Goal: Task Accomplishment & Management: Use online tool/utility

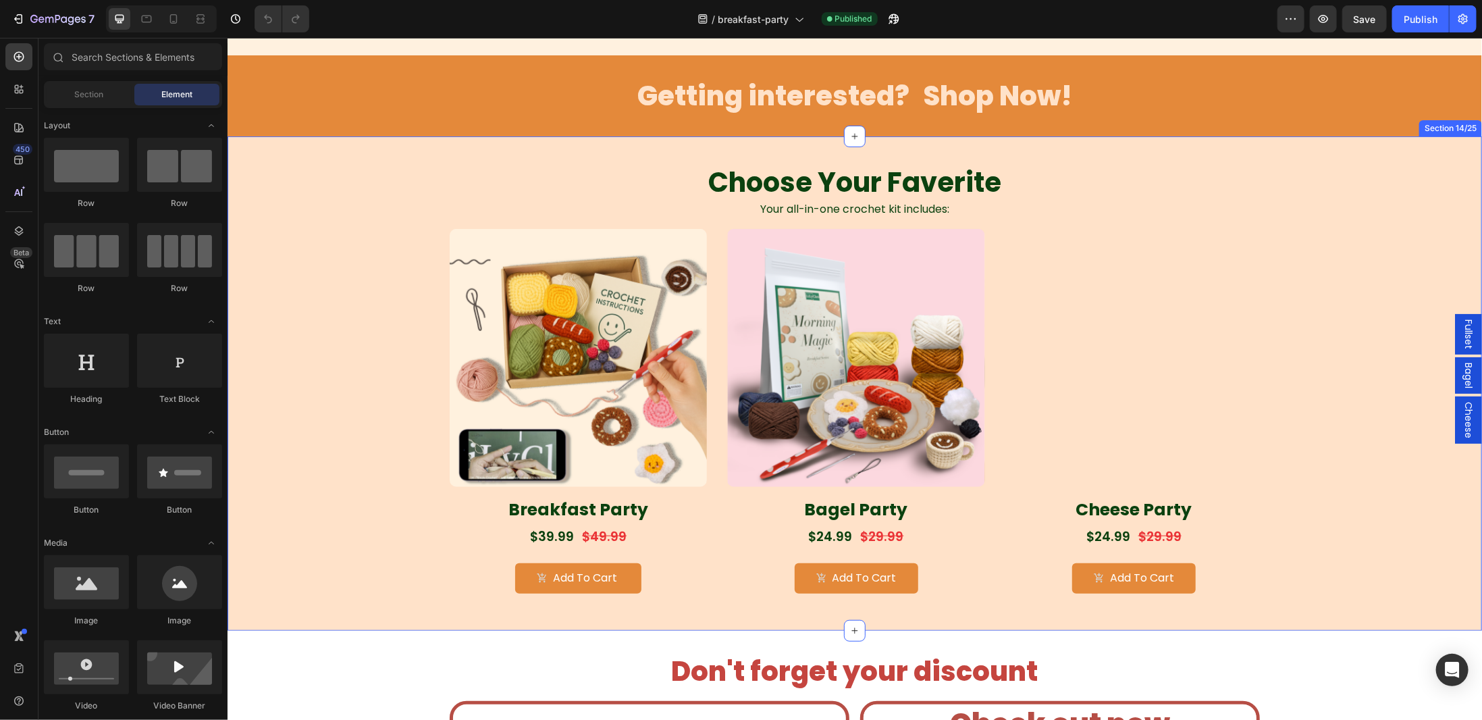
scroll to position [3798, 0]
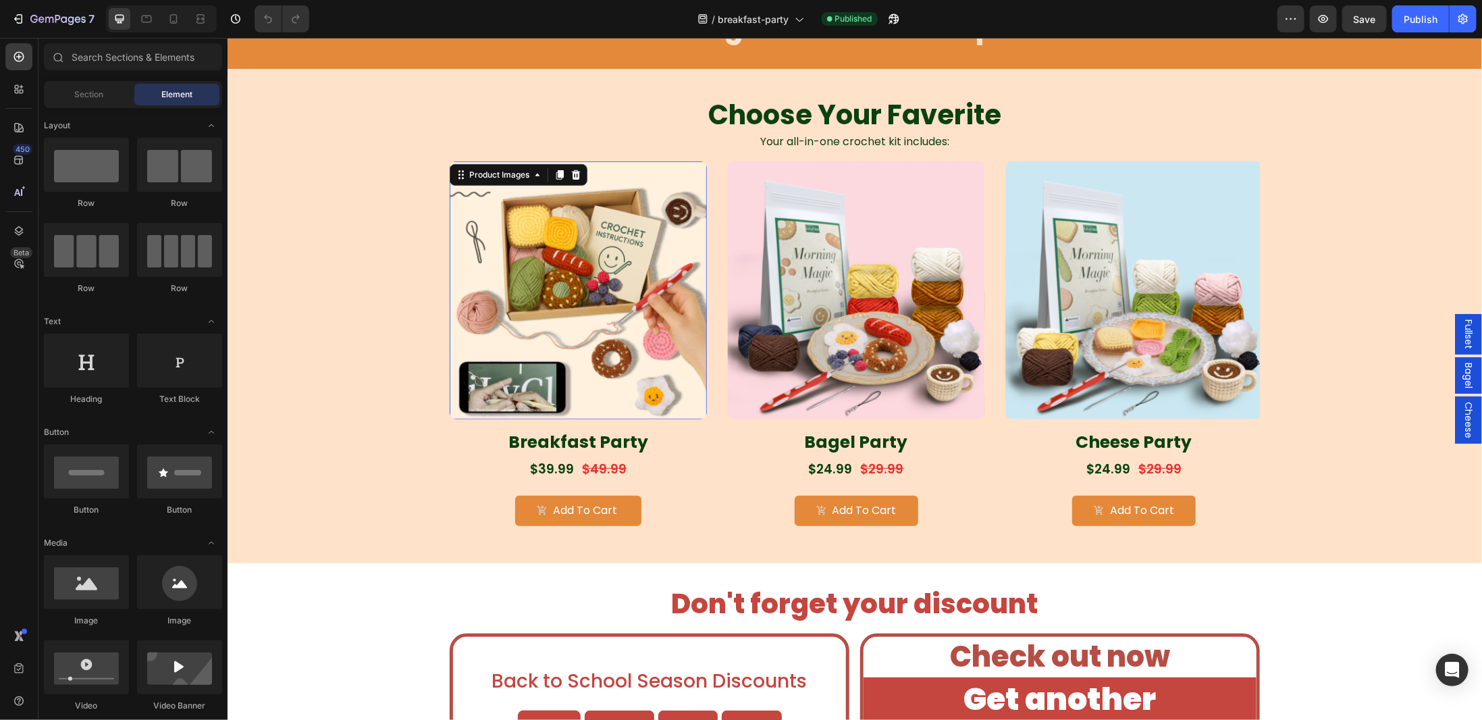
click at [590, 332] on img at bounding box center [577, 289] width 257 height 257
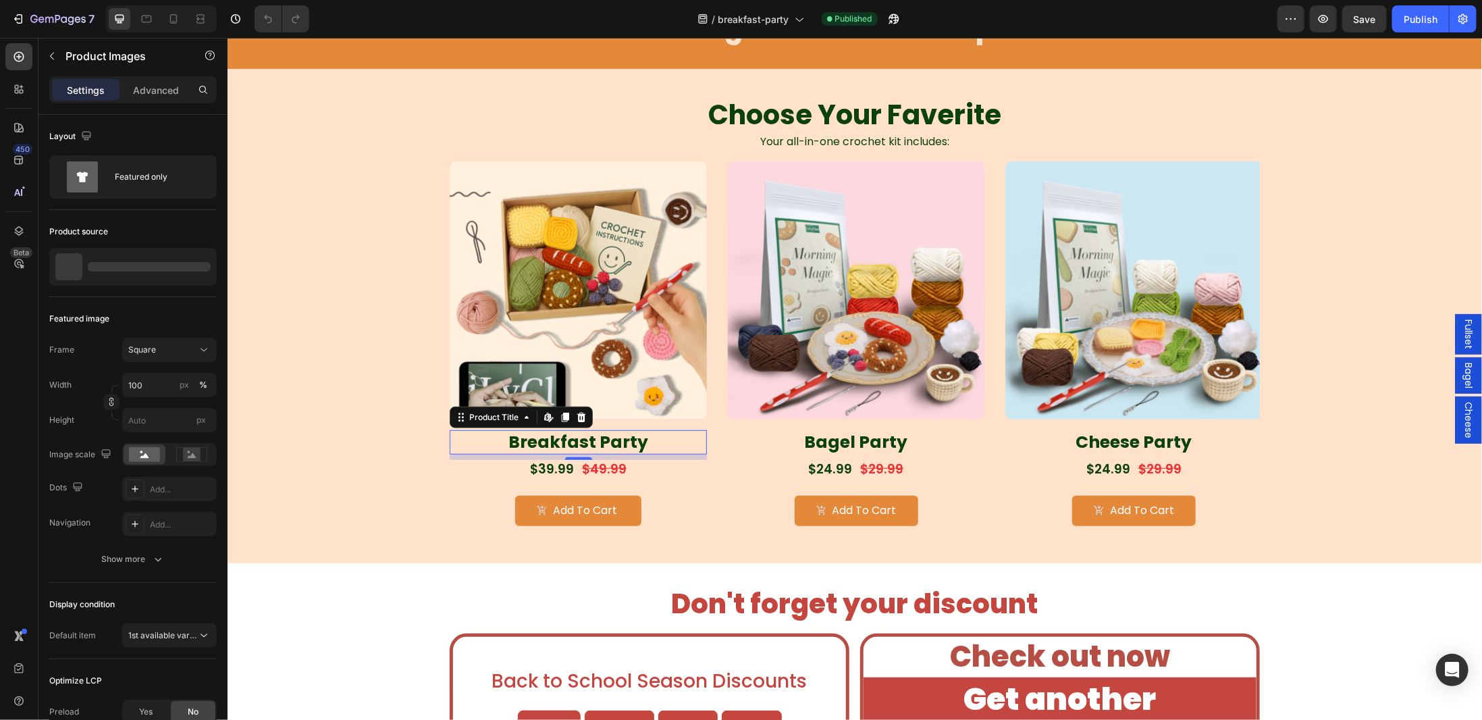
click at [584, 438] on h1 "Breakfast Party" at bounding box center [577, 441] width 257 height 25
click at [609, 334] on img at bounding box center [577, 289] width 257 height 257
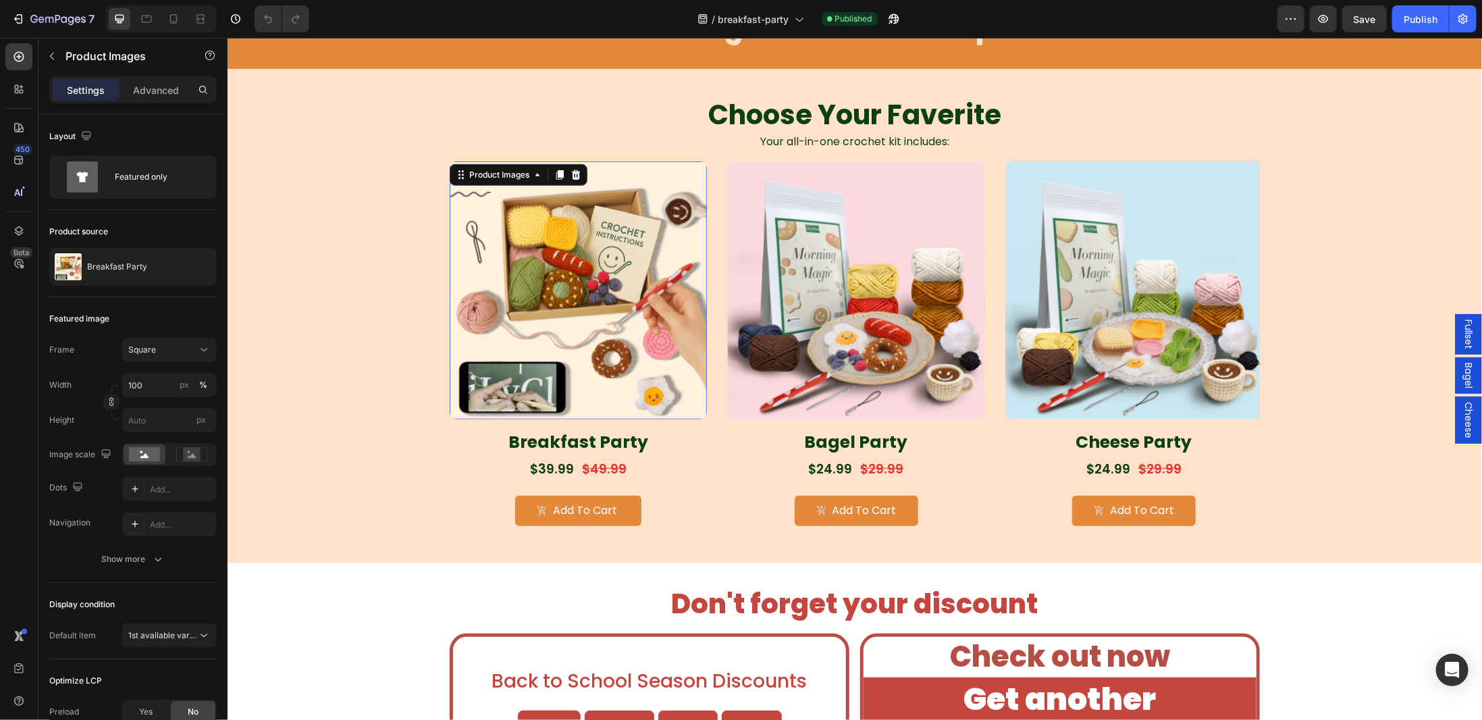
click at [628, 344] on img at bounding box center [577, 289] width 257 height 257
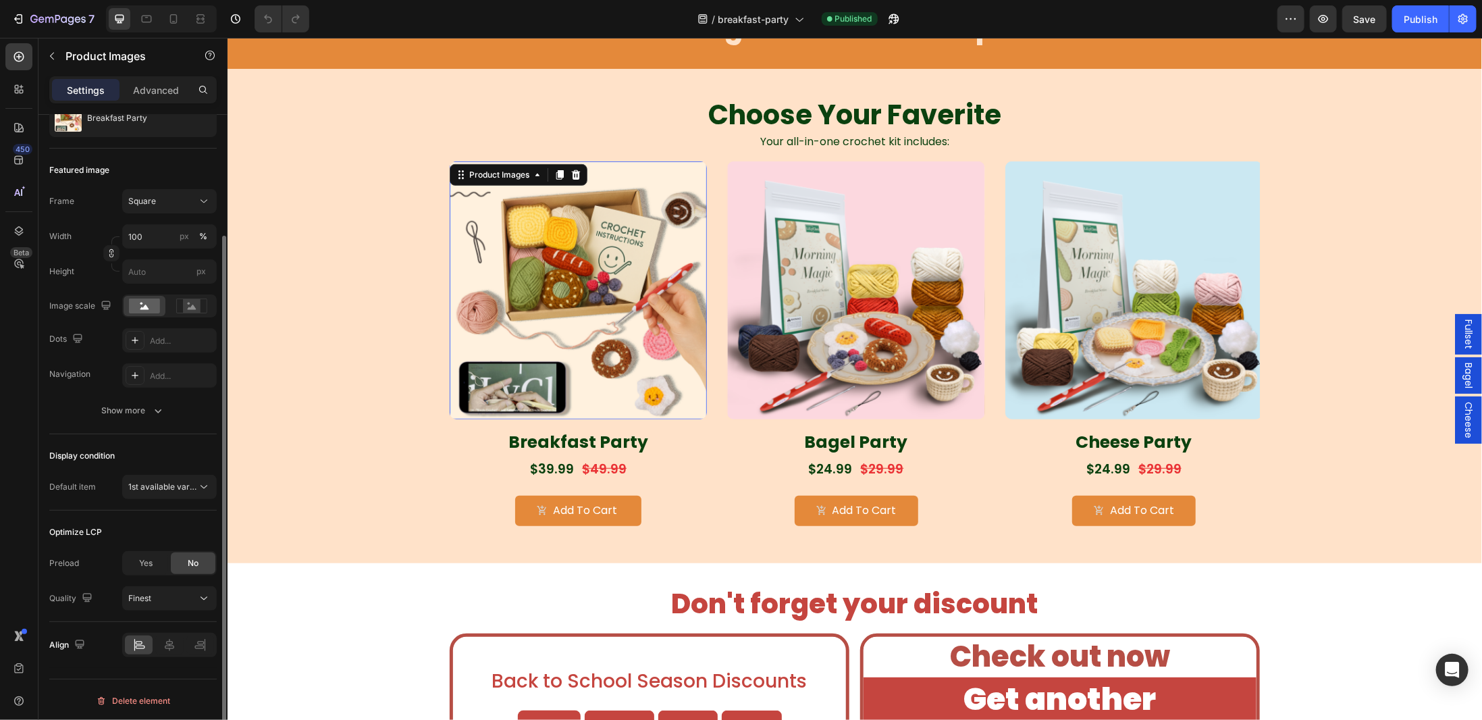
scroll to position [149, 0]
click at [626, 323] on img at bounding box center [577, 289] width 257 height 257
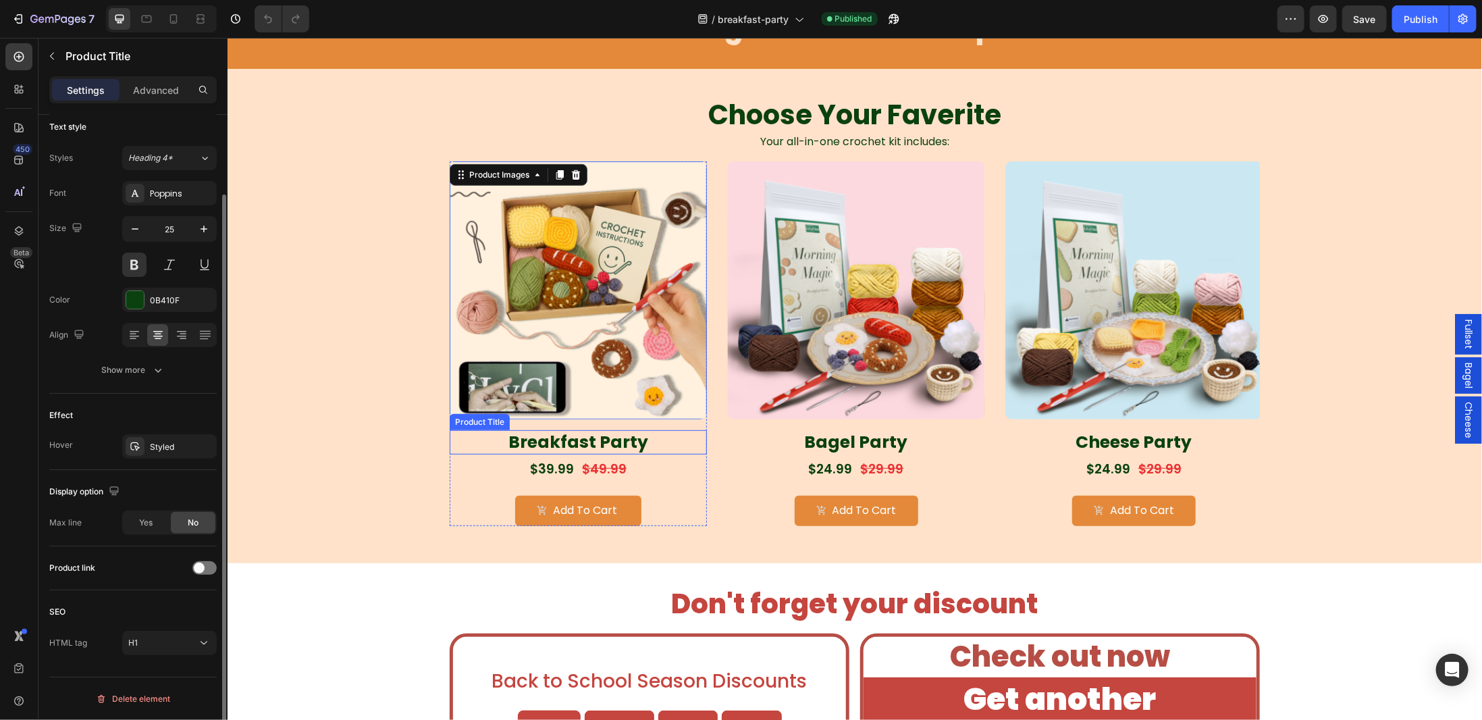
scroll to position [0, 0]
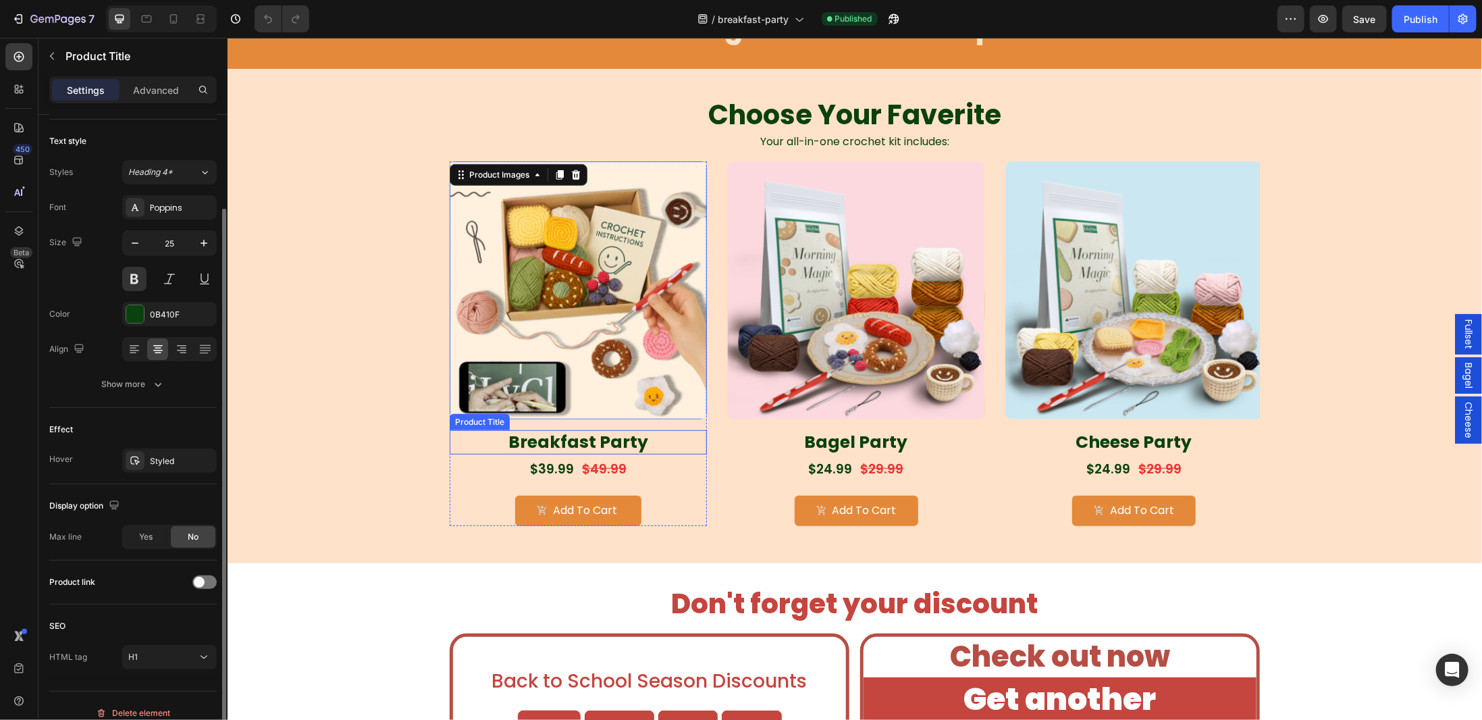
click at [607, 446] on h1 "Breakfast Party" at bounding box center [577, 441] width 257 height 25
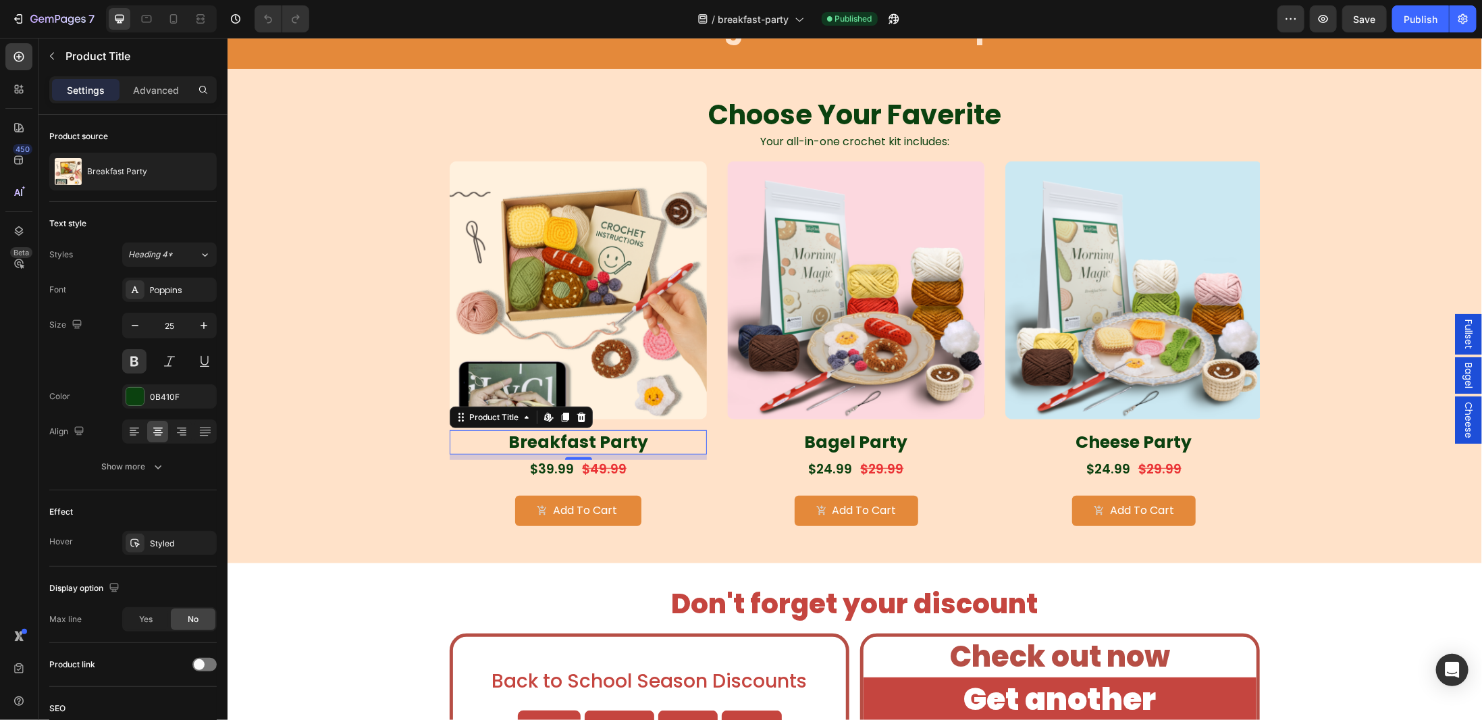
click at [604, 431] on h1 "Breakfast Party" at bounding box center [577, 441] width 257 height 25
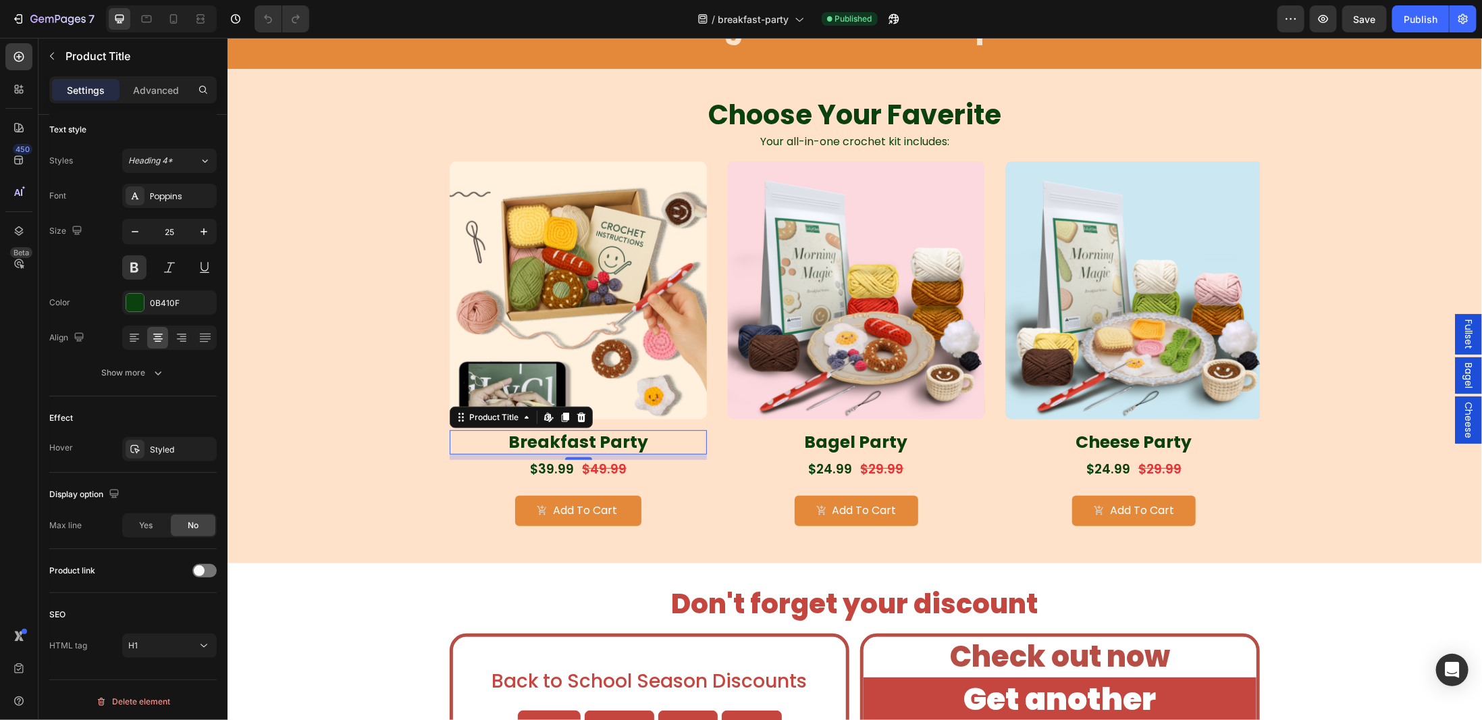
click at [611, 439] on h1 "Breakfast Party" at bounding box center [577, 441] width 257 height 25
click at [893, 20] on icon "button" at bounding box center [894, 19] width 14 height 14
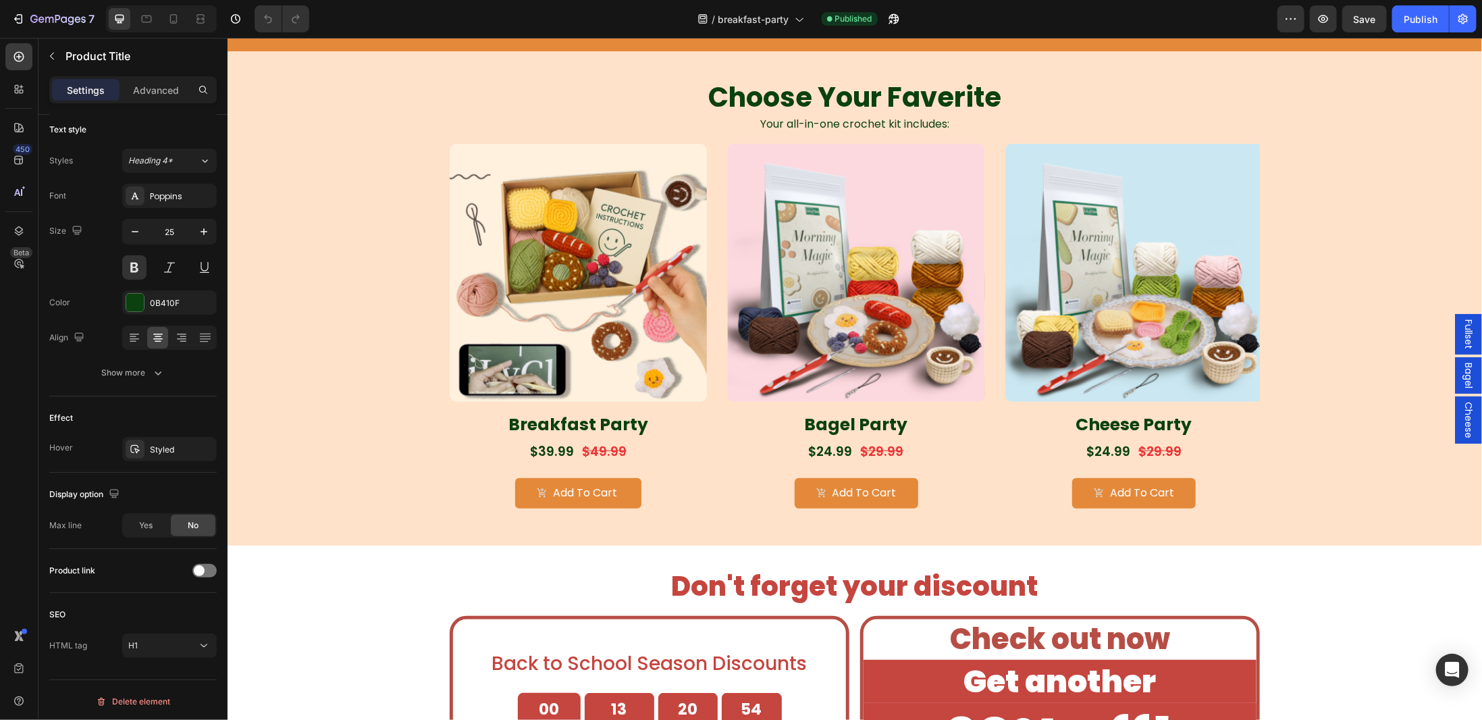
scroll to position [3781, 0]
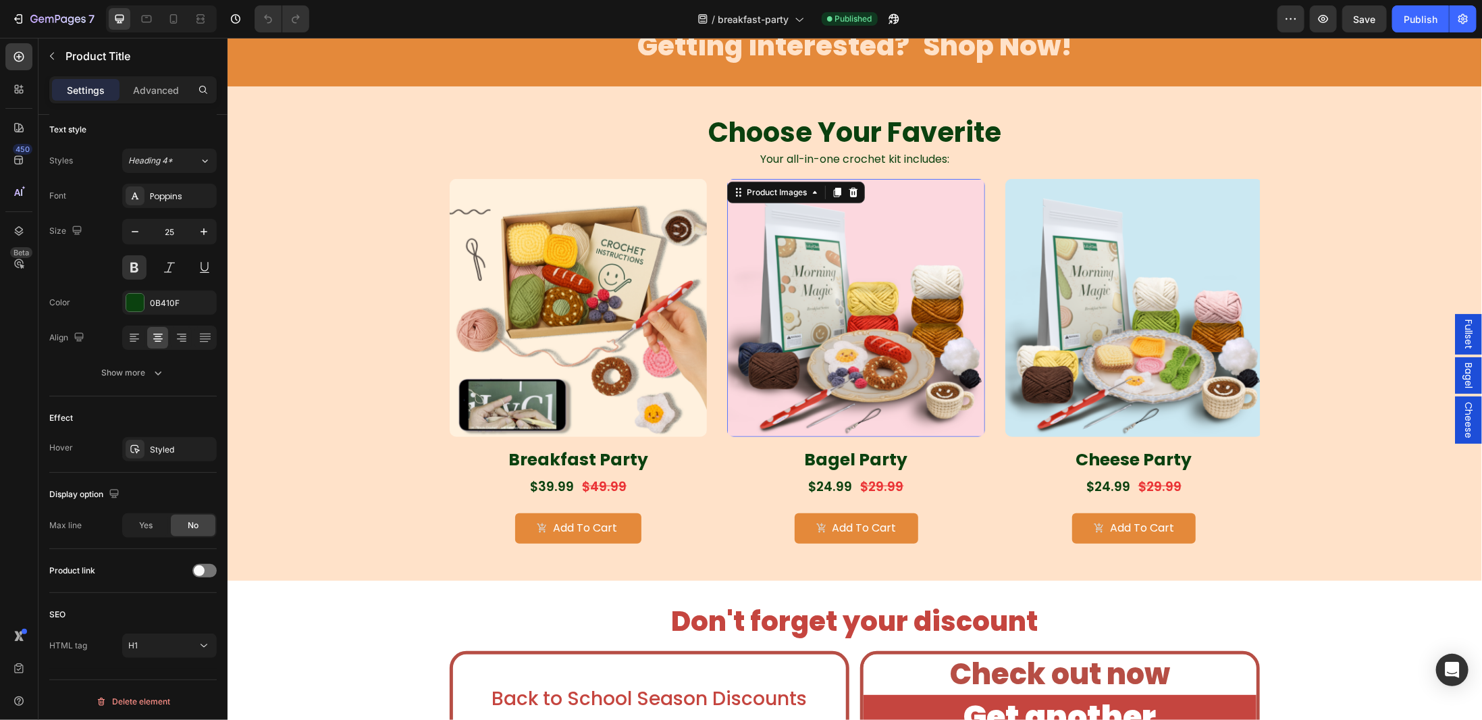
click at [885, 319] on img at bounding box center [854, 306] width 257 height 257
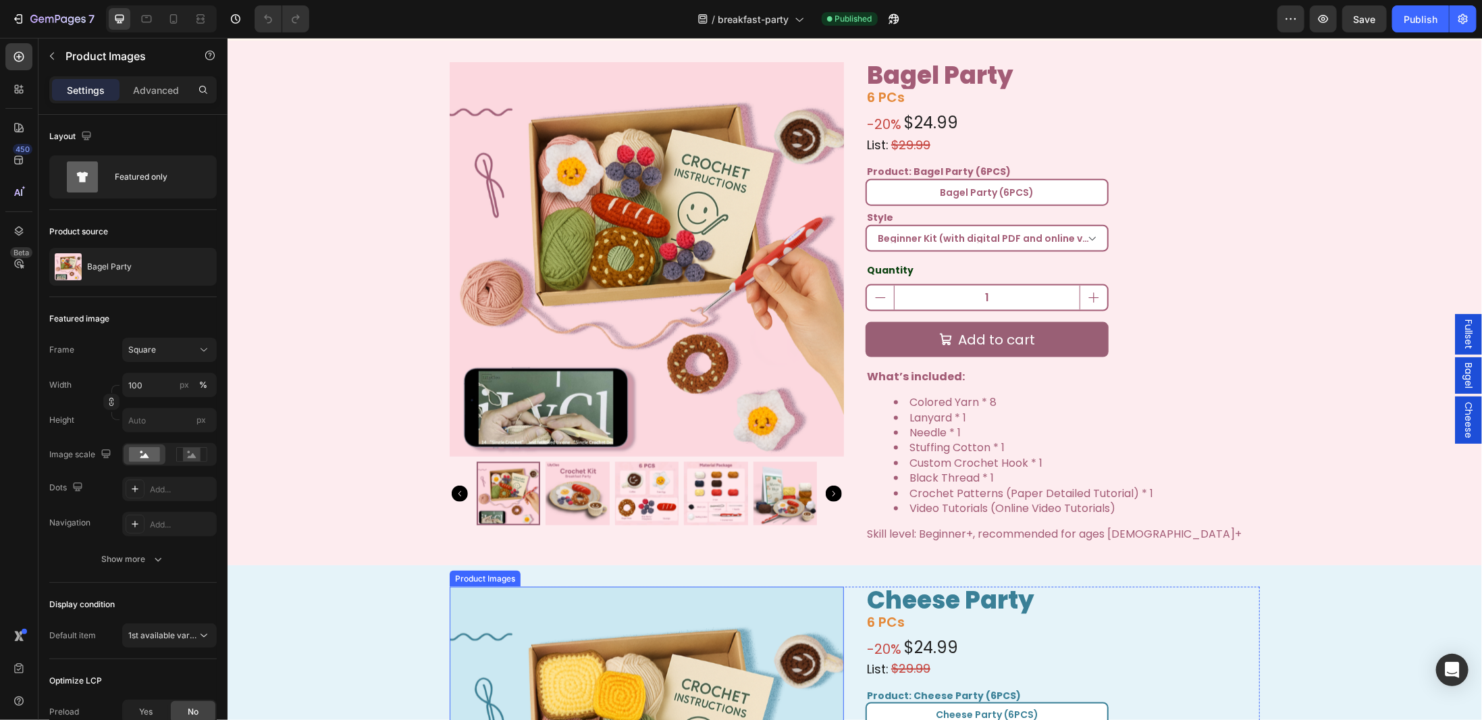
scroll to position [1018, 0]
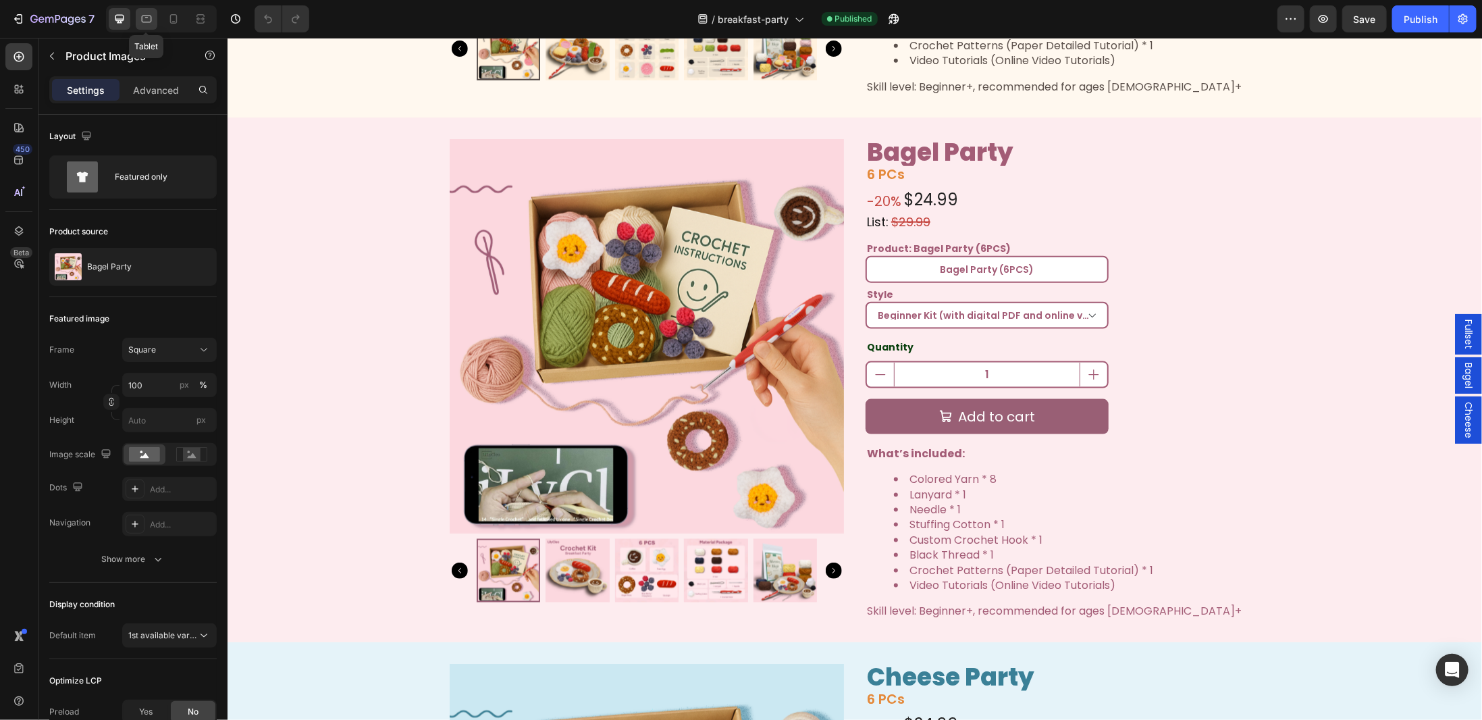
click at [152, 19] on icon at bounding box center [147, 19] width 14 height 14
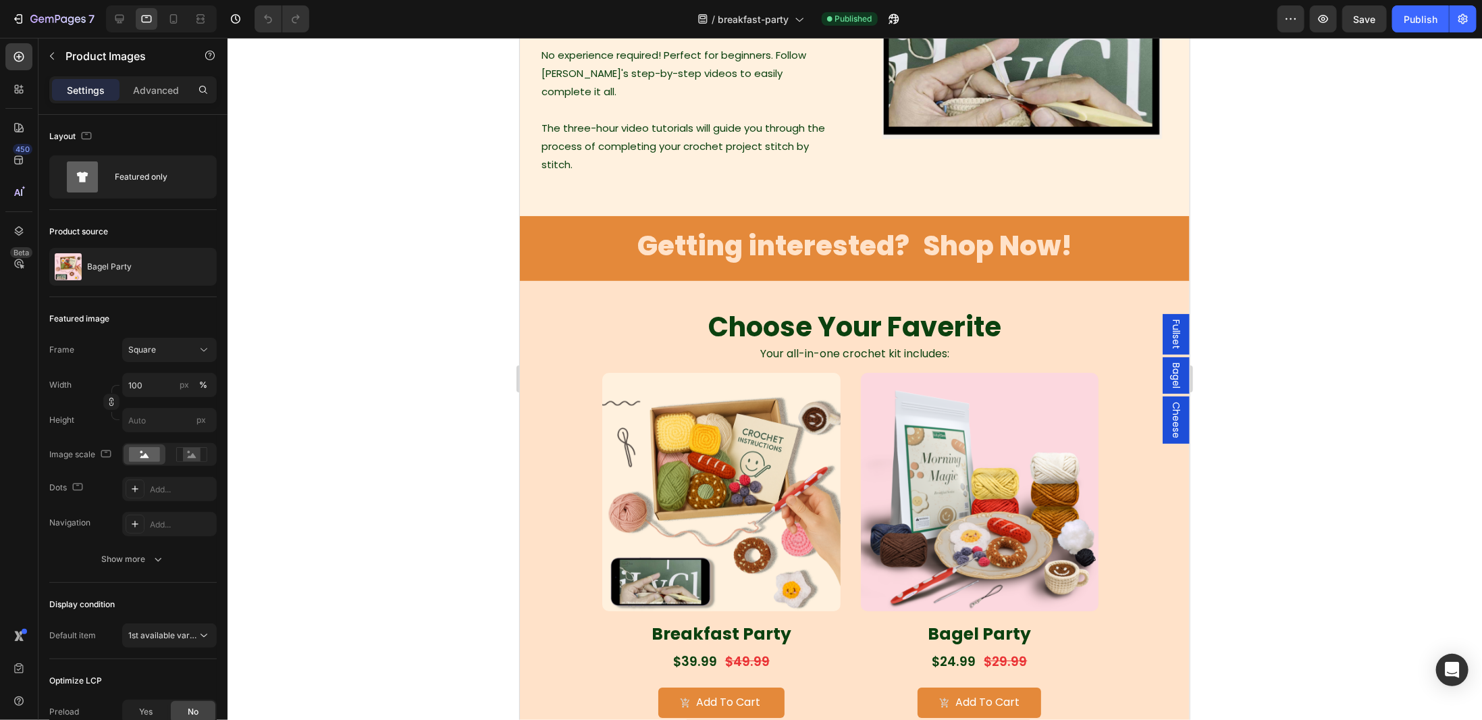
scroll to position [3173, 0]
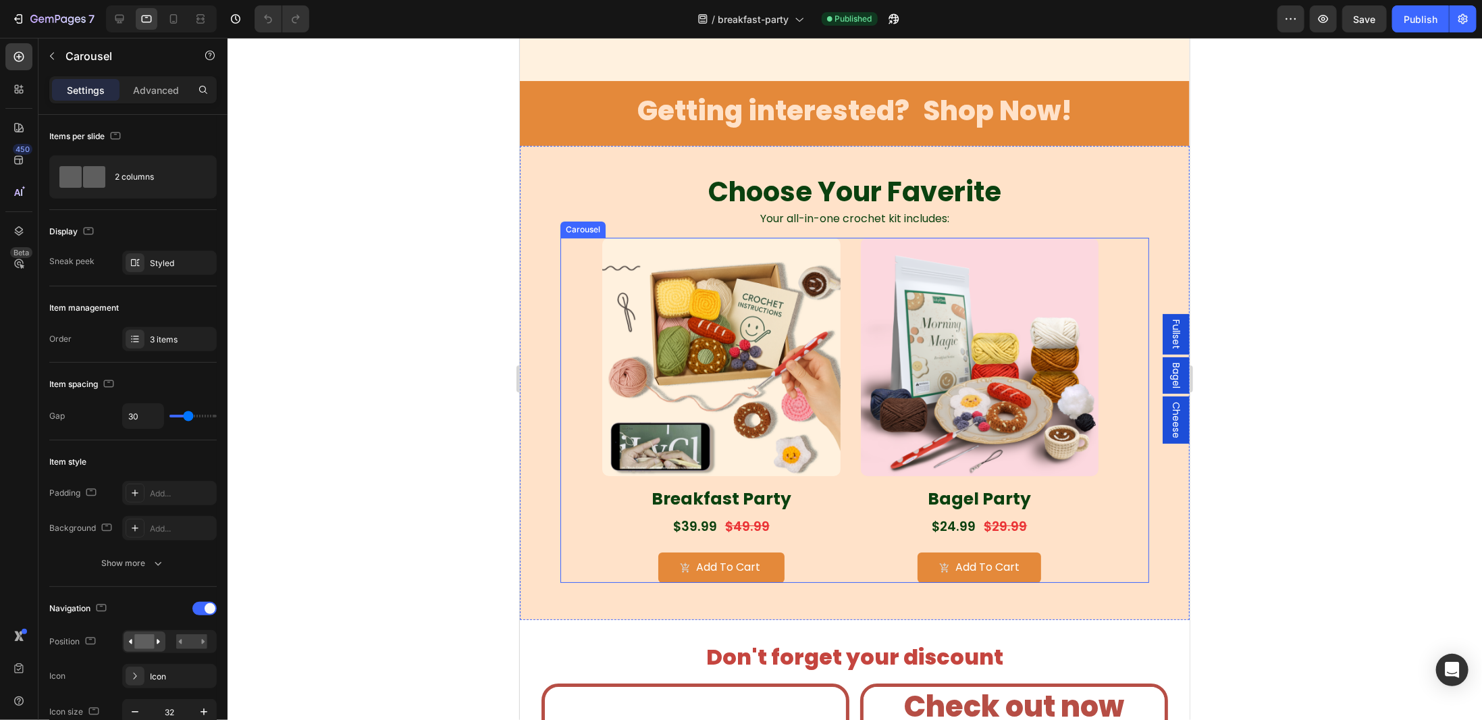
click at [1125, 402] on icon "Carousel Next Arrow" at bounding box center [1136, 410] width 22 height 22
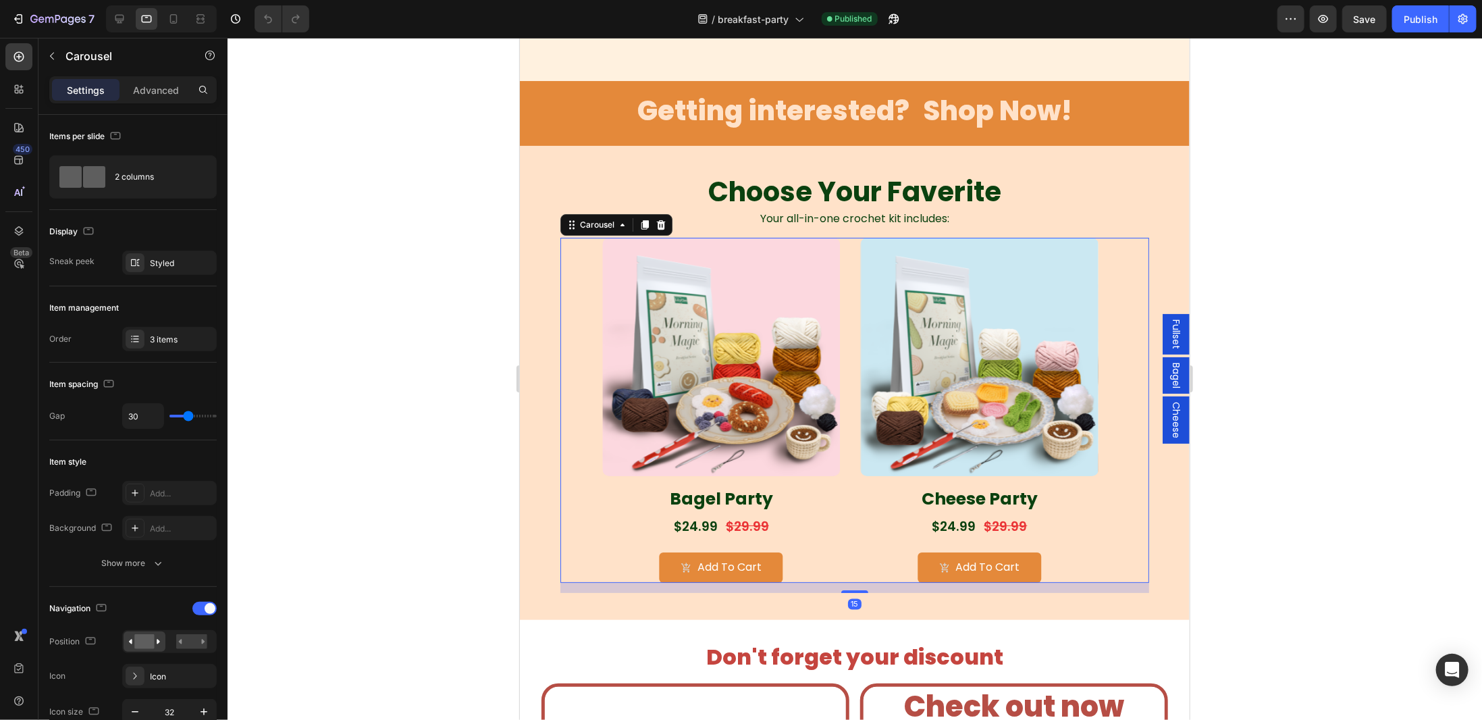
click at [1125, 404] on icon "Carousel Next Arrow" at bounding box center [1136, 410] width 22 height 22
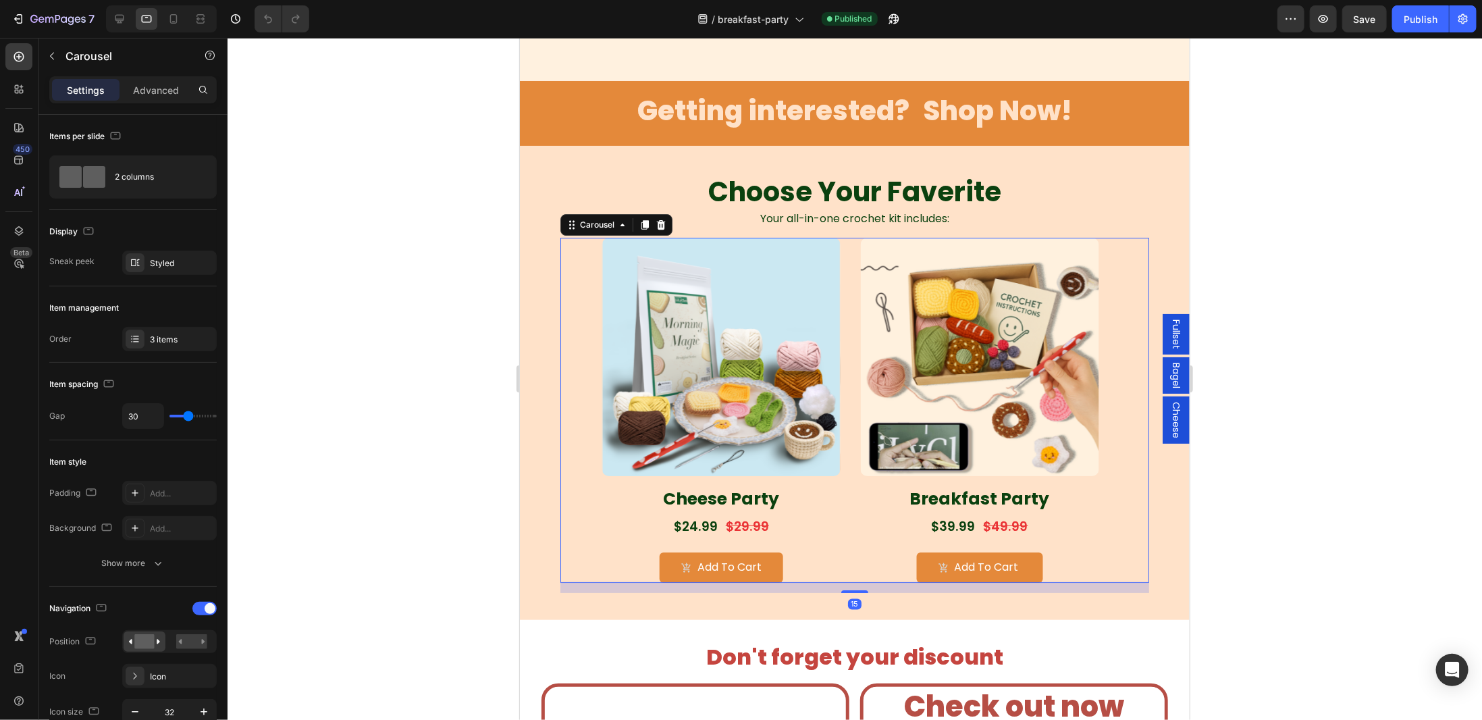
click at [1125, 404] on icon "Carousel Next Arrow" at bounding box center [1136, 410] width 22 height 22
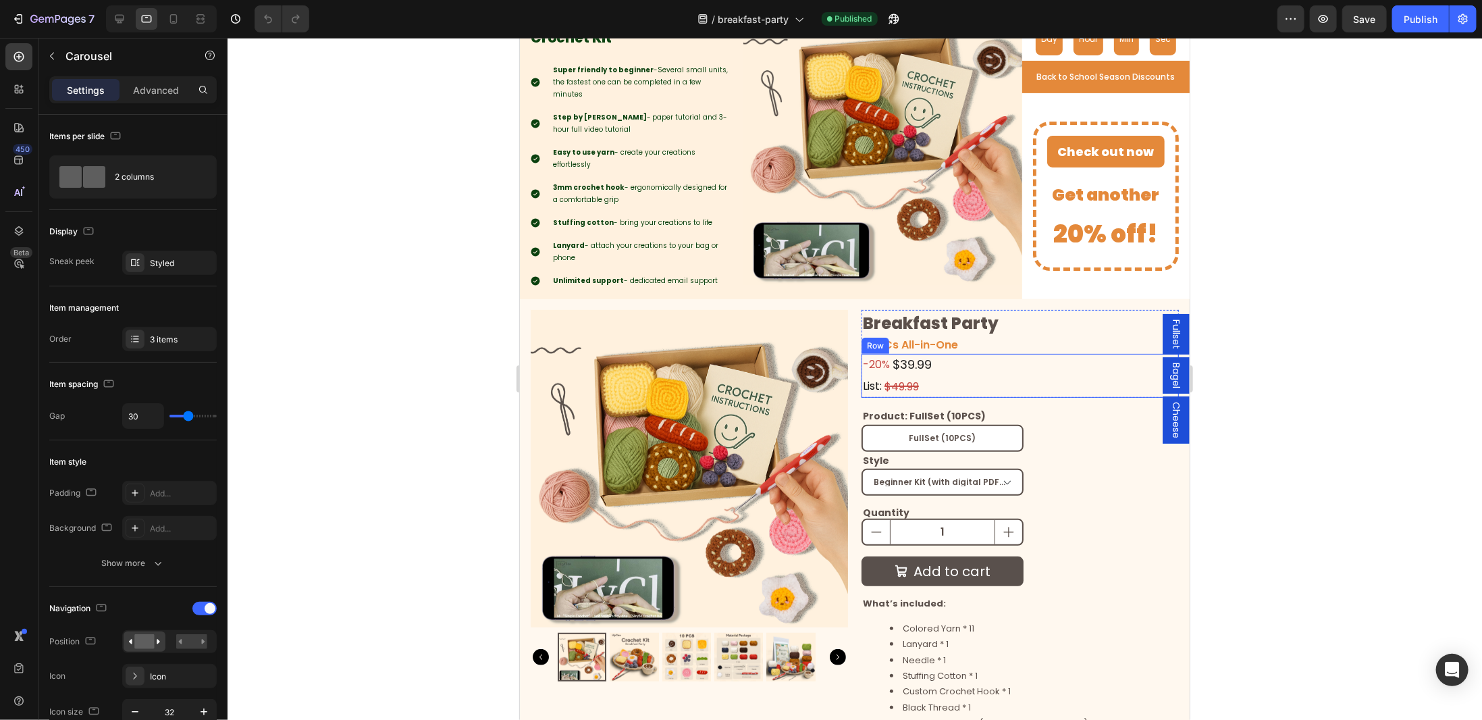
scroll to position [270, 0]
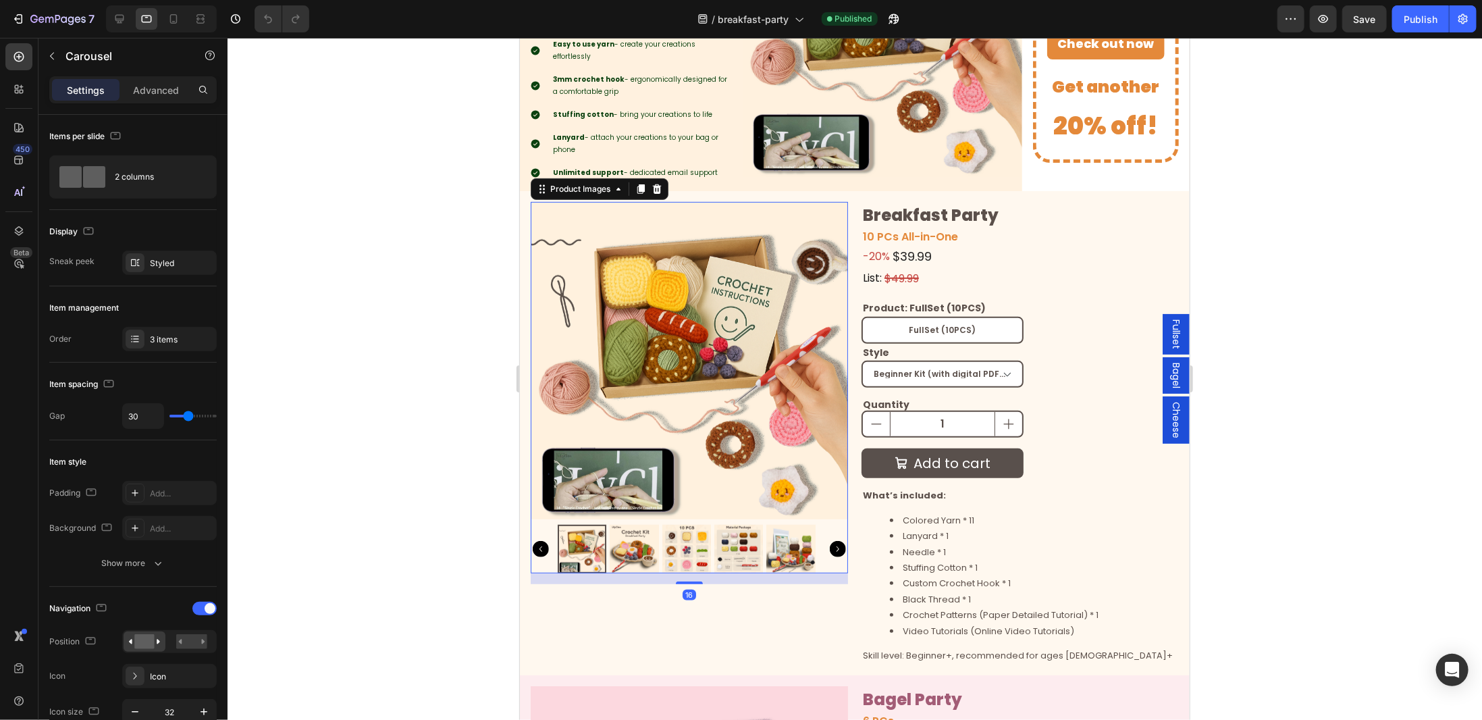
click at [830, 540] on icon "Carousel Next Arrow" at bounding box center [837, 548] width 16 height 16
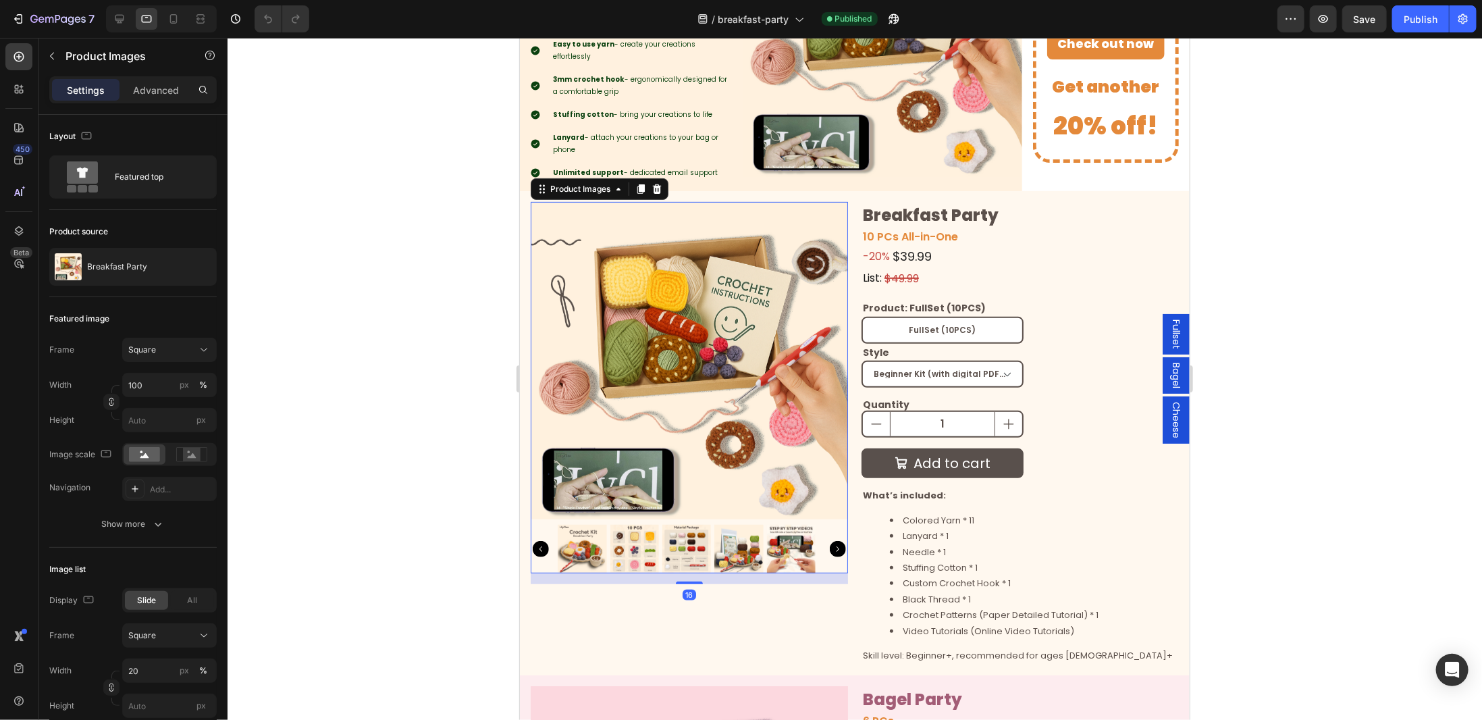
click at [830, 540] on icon "Carousel Next Arrow" at bounding box center [837, 548] width 16 height 16
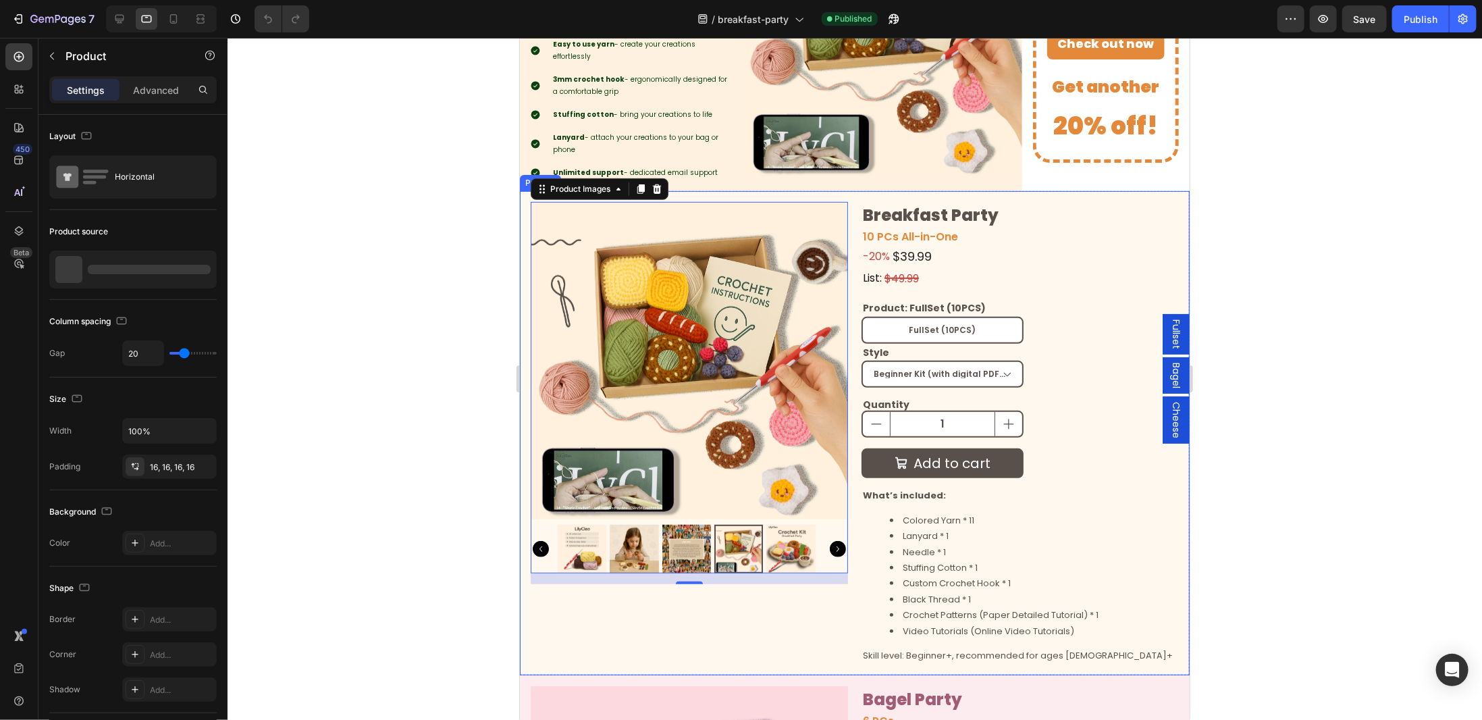
click at [785, 614] on div "Product Images 16" at bounding box center [688, 432] width 317 height 463
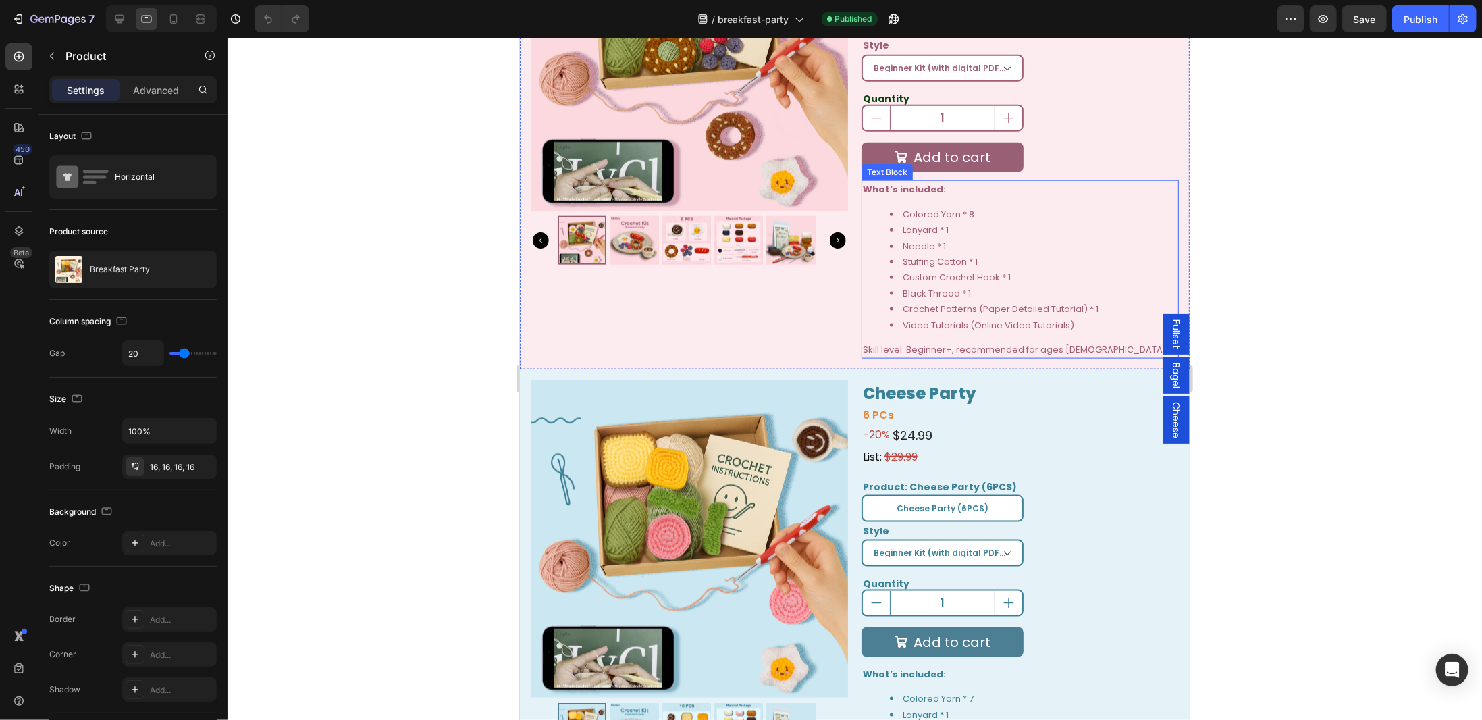
scroll to position [1148, 0]
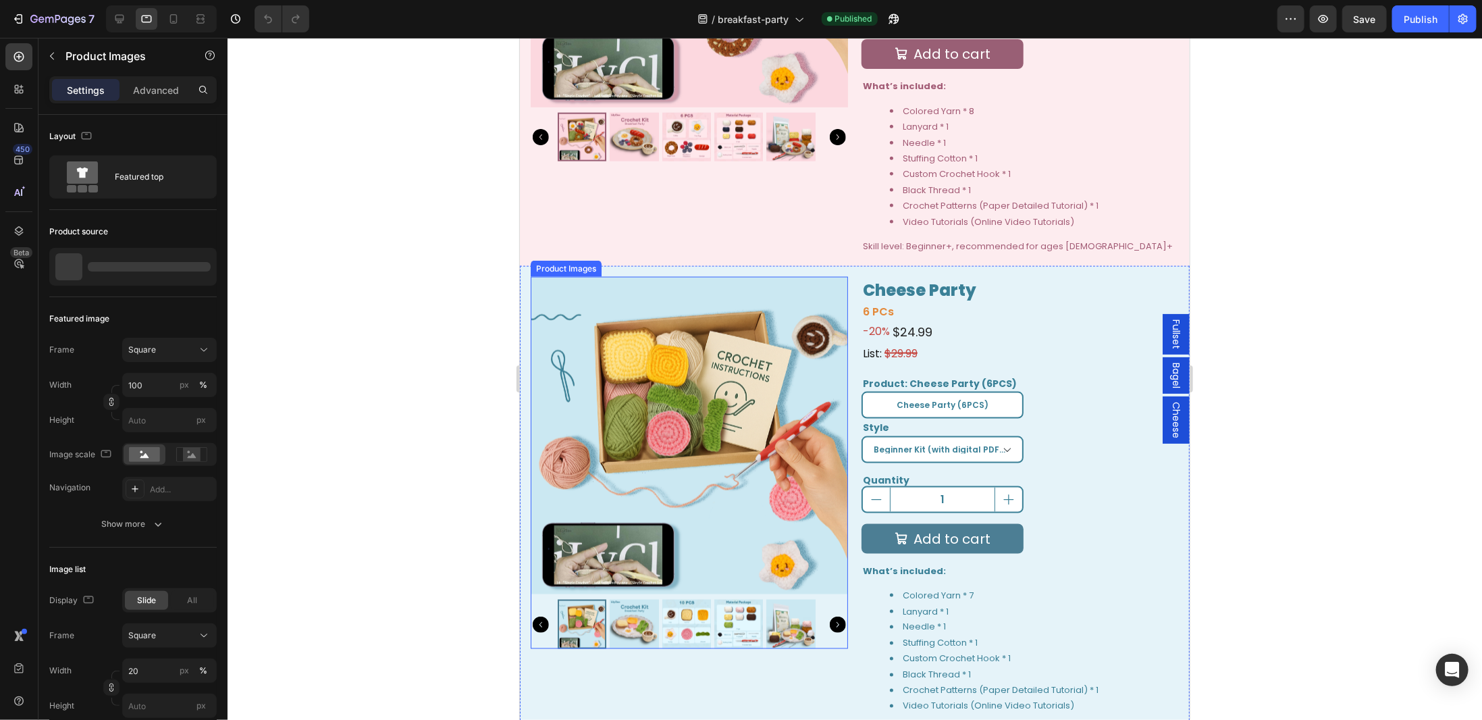
click at [829, 618] on icon "Carousel Next Arrow" at bounding box center [837, 624] width 16 height 16
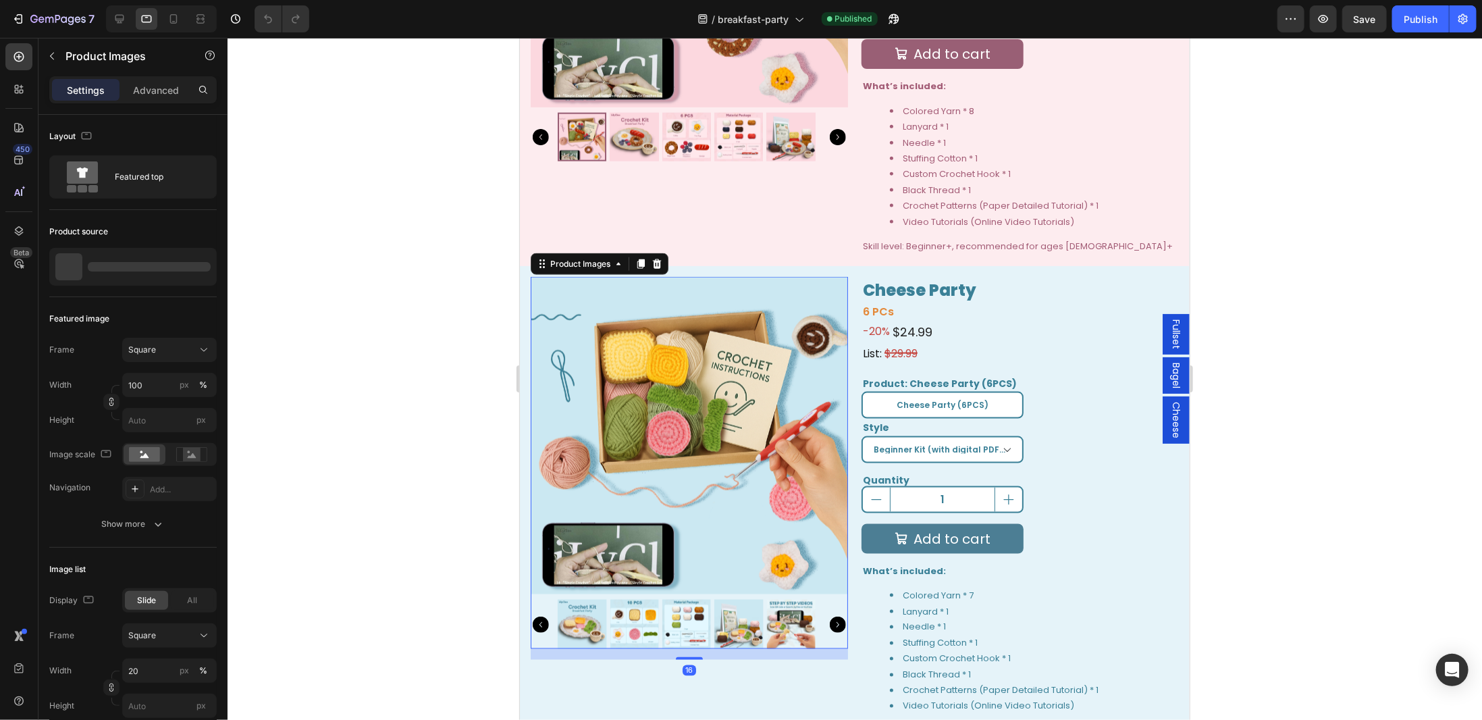
click at [829, 618] on icon "Carousel Next Arrow" at bounding box center [837, 624] width 16 height 16
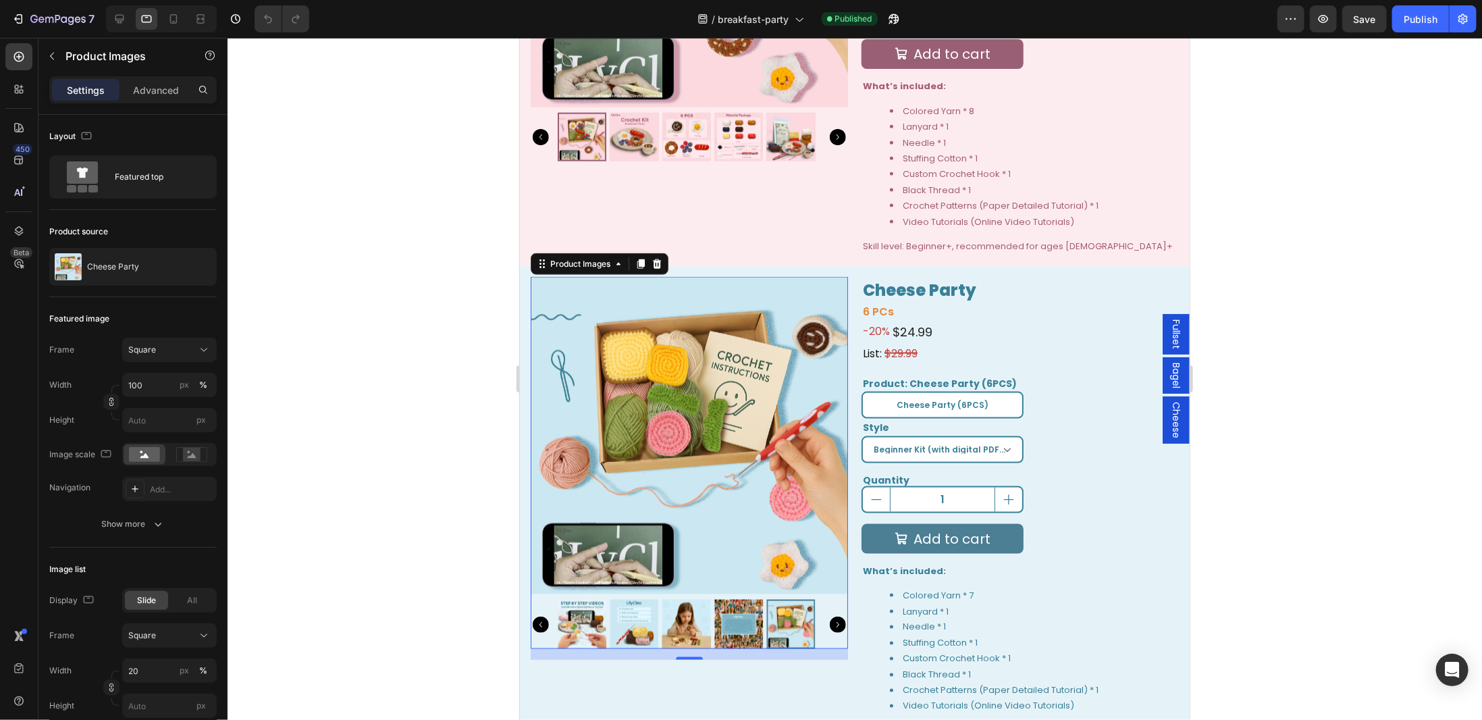
click at [542, 618] on icon "Carousel Back Arrow" at bounding box center [540, 624] width 16 height 16
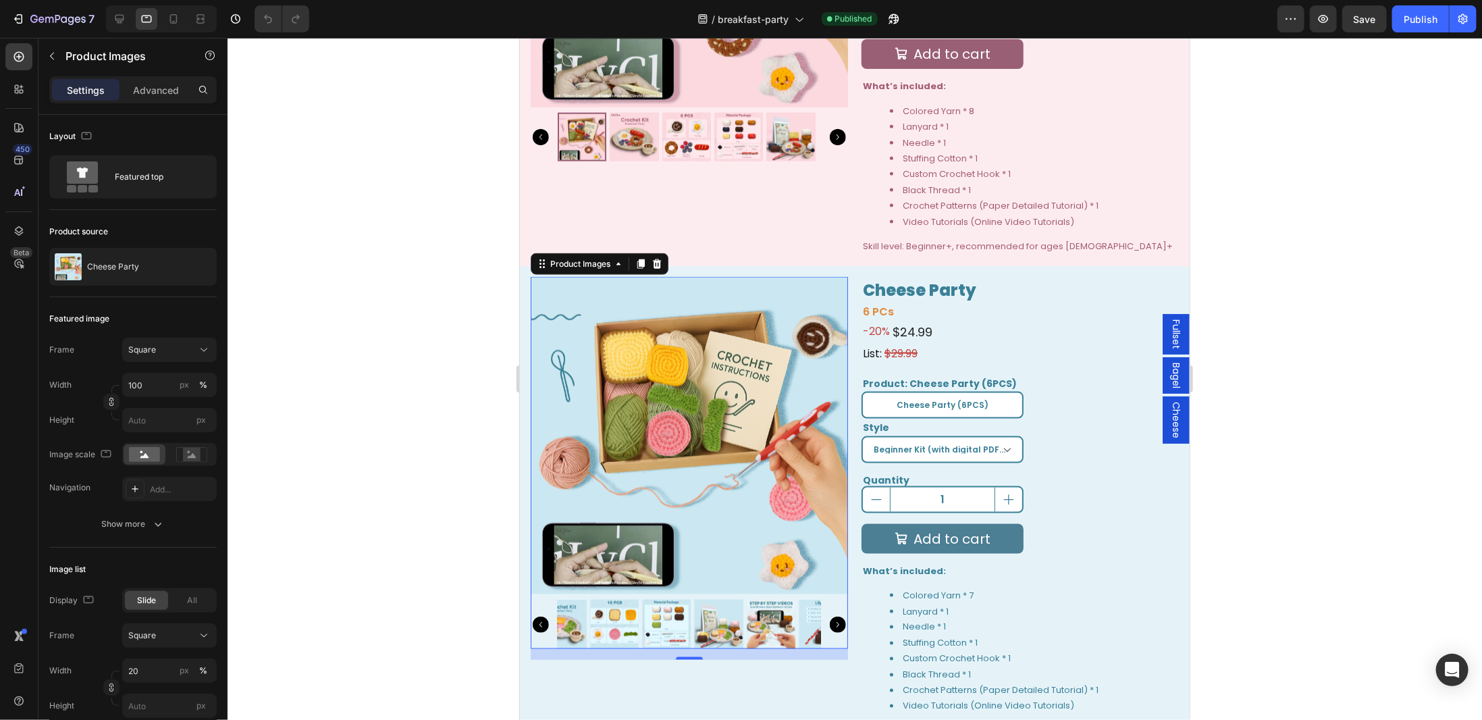
click at [542, 618] on icon "Carousel Back Arrow" at bounding box center [540, 624] width 16 height 16
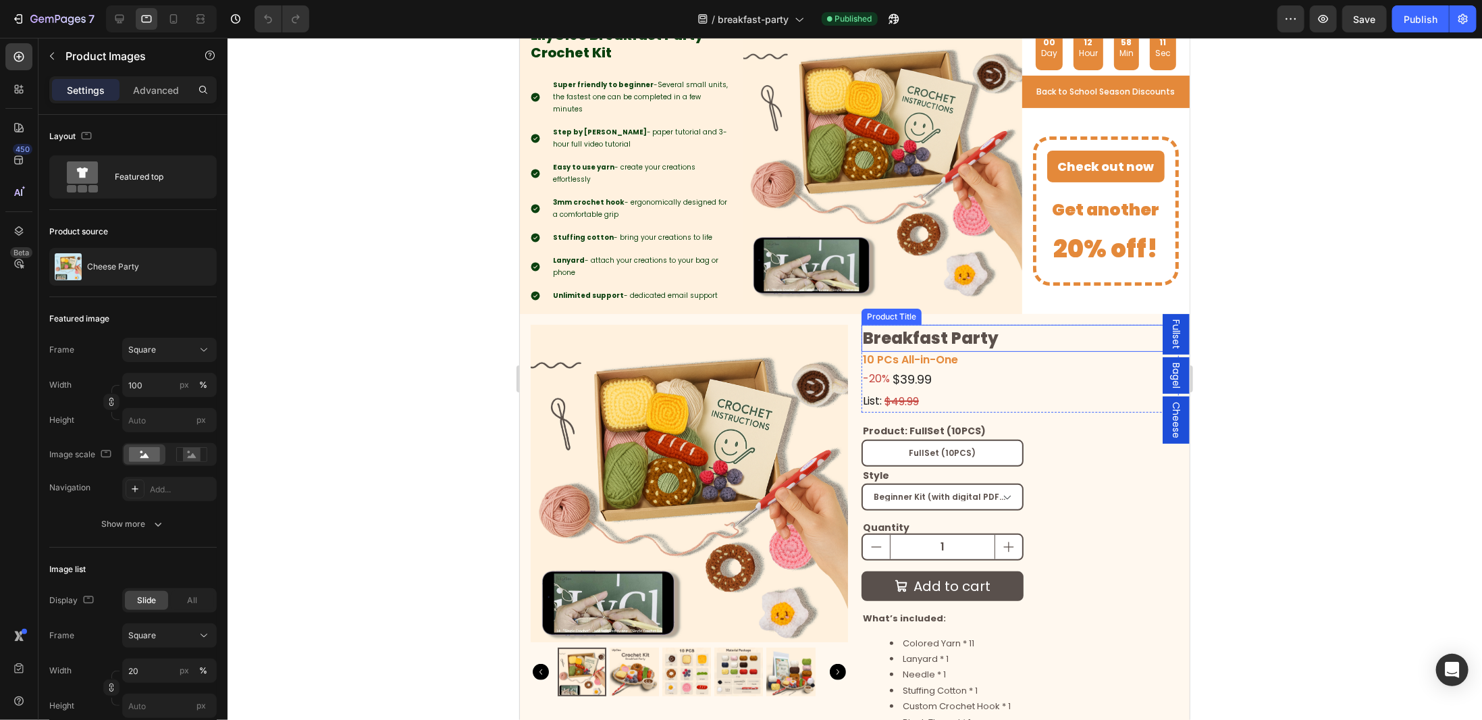
scroll to position [0, 0]
